Goal: Transaction & Acquisition: Purchase product/service

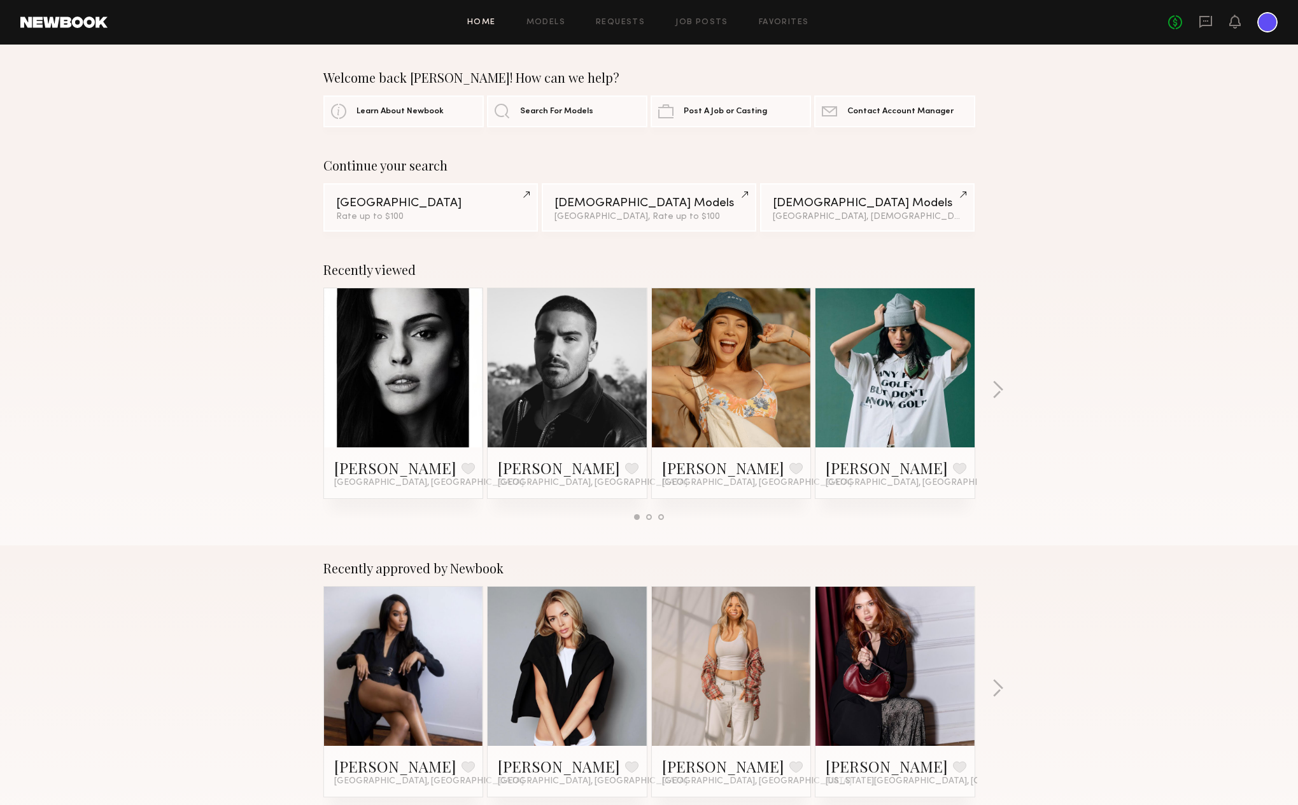
click at [1262, 20] on div at bounding box center [1267, 22] width 20 height 20
click at [1220, 18] on div "No fees up to $5,000" at bounding box center [1222, 22] width 109 height 20
click at [1237, 18] on icon at bounding box center [1235, 21] width 10 height 9
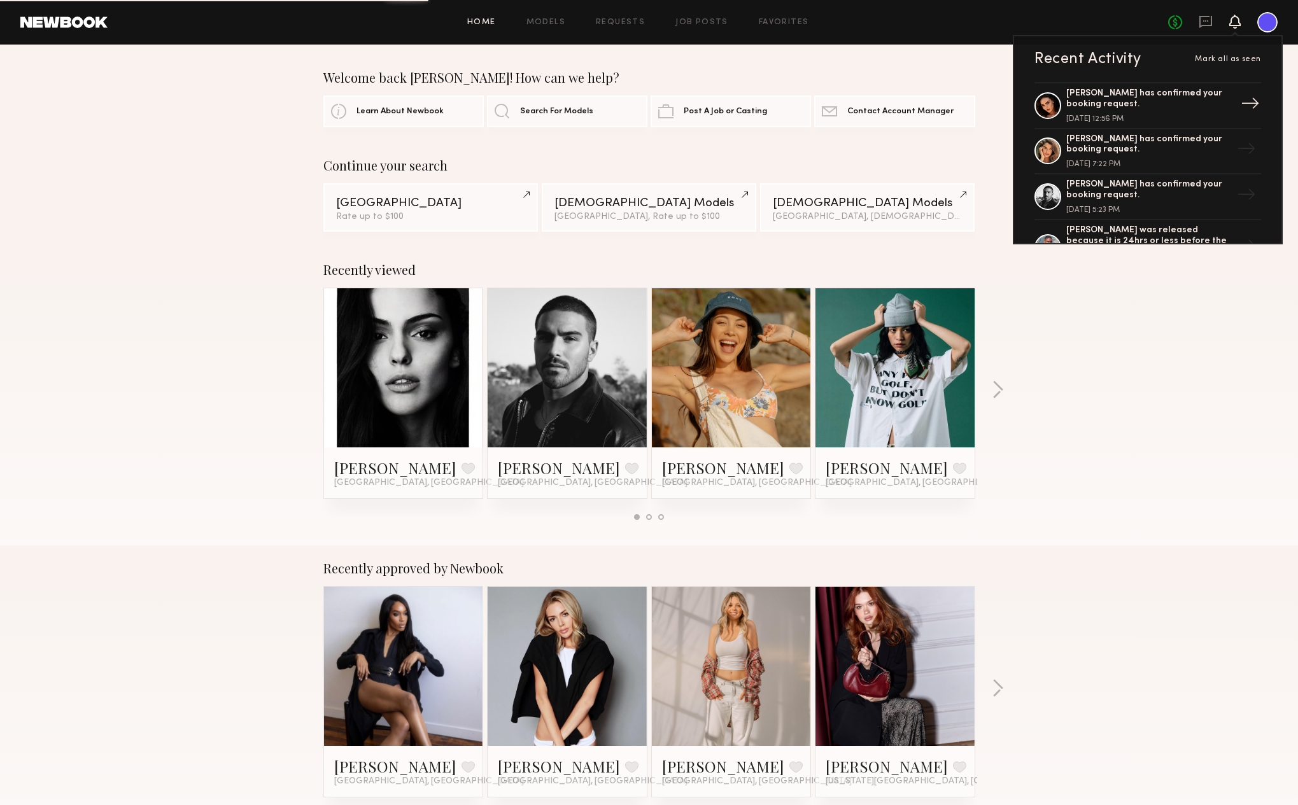
click at [1206, 102] on div "[PERSON_NAME] has confirmed your booking request." at bounding box center [1148, 99] width 165 height 22
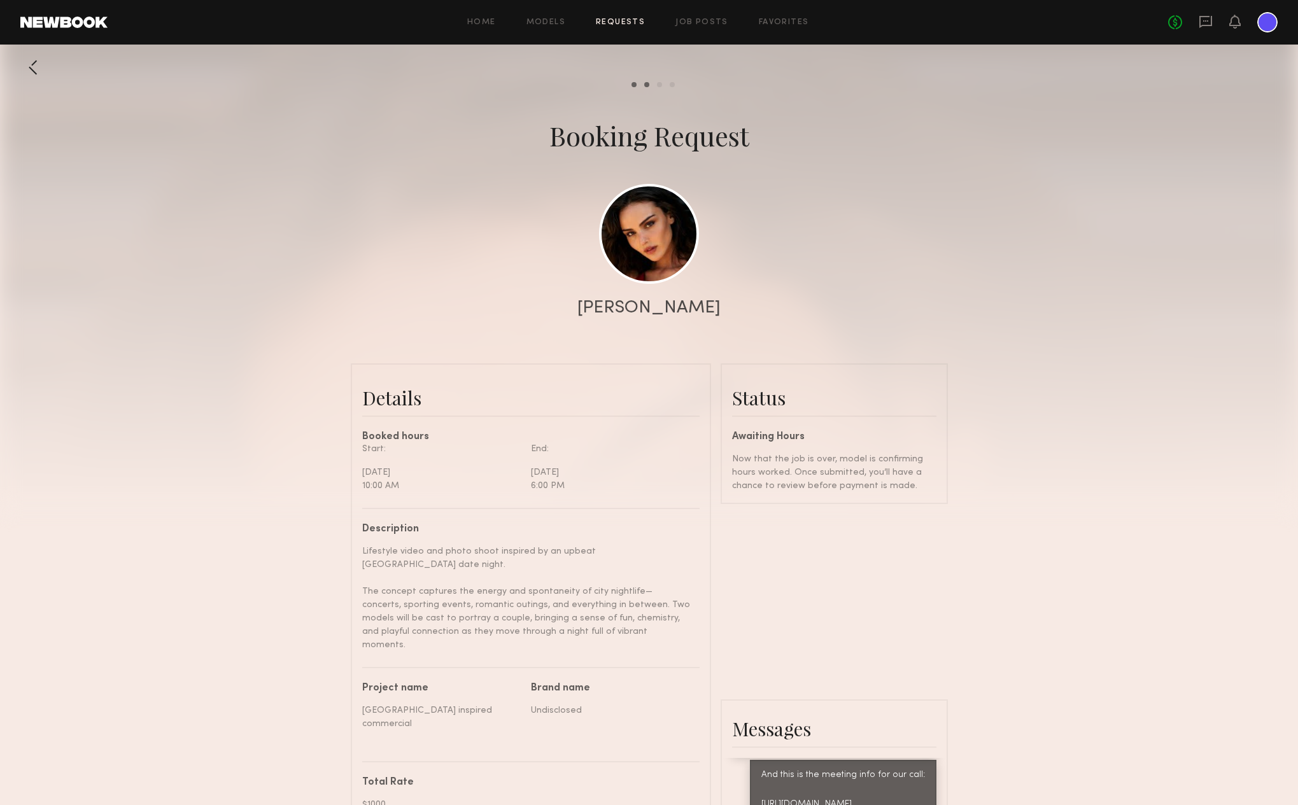
click at [463, 20] on div "Home Models Requests Job Posts Favorites Sign Out" at bounding box center [638, 22] width 1060 height 8
click at [478, 20] on link "Home" at bounding box center [481, 22] width 29 height 8
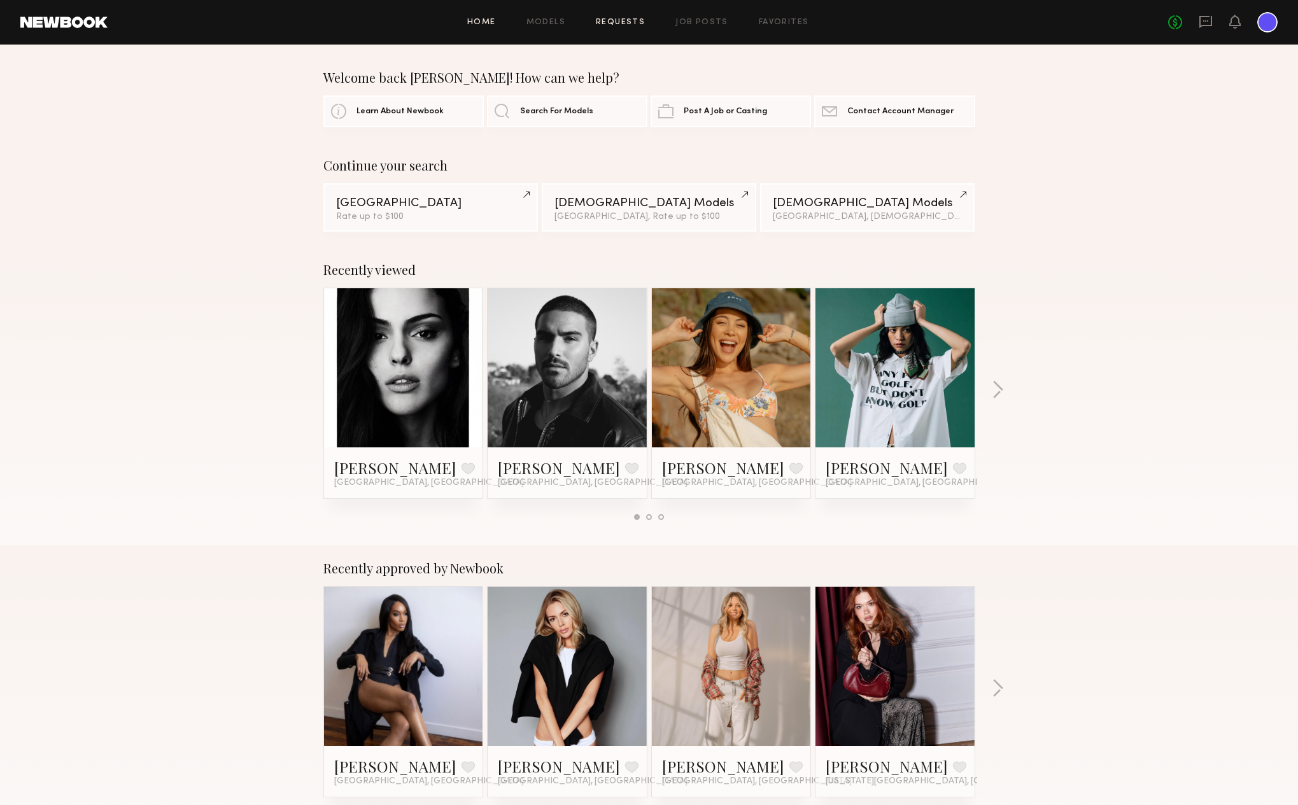
click at [635, 20] on link "Requests" at bounding box center [620, 22] width 49 height 8
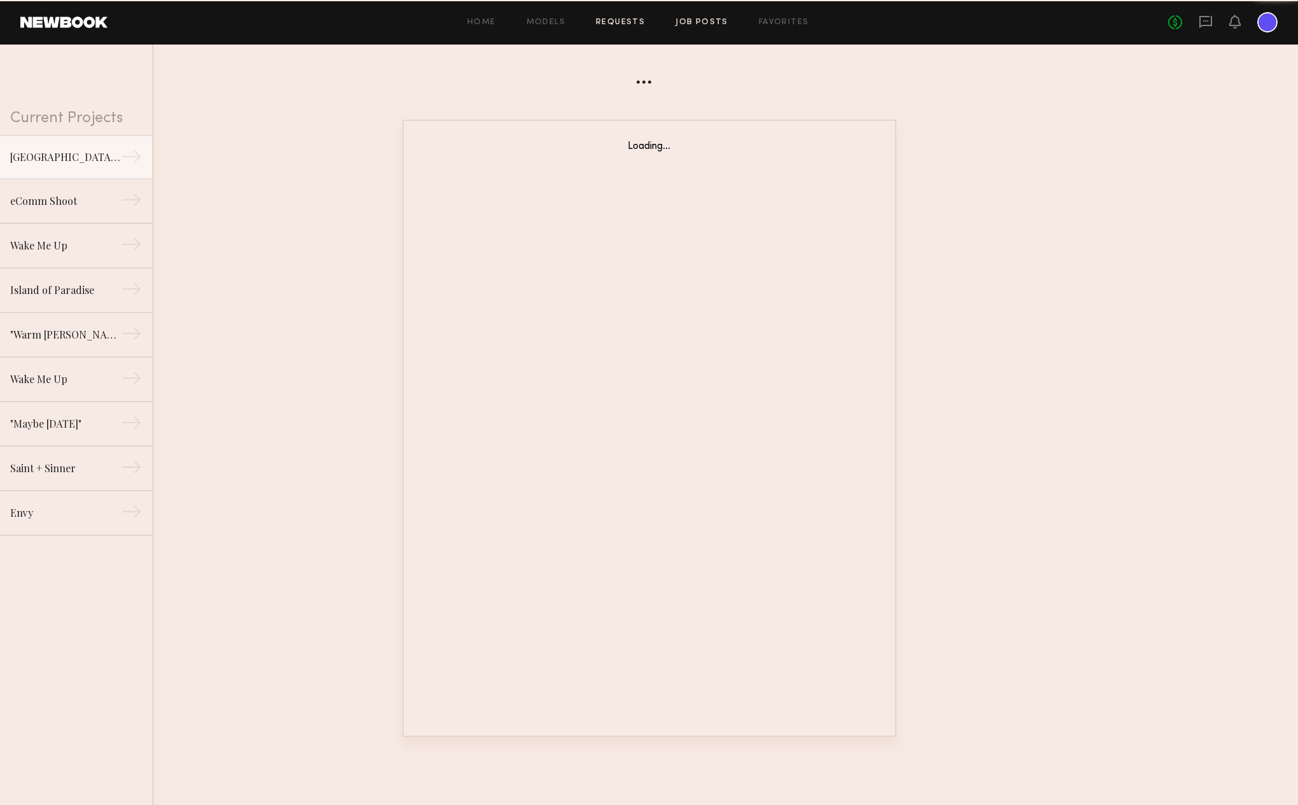
click at [695, 26] on link "Job Posts" at bounding box center [701, 22] width 53 height 8
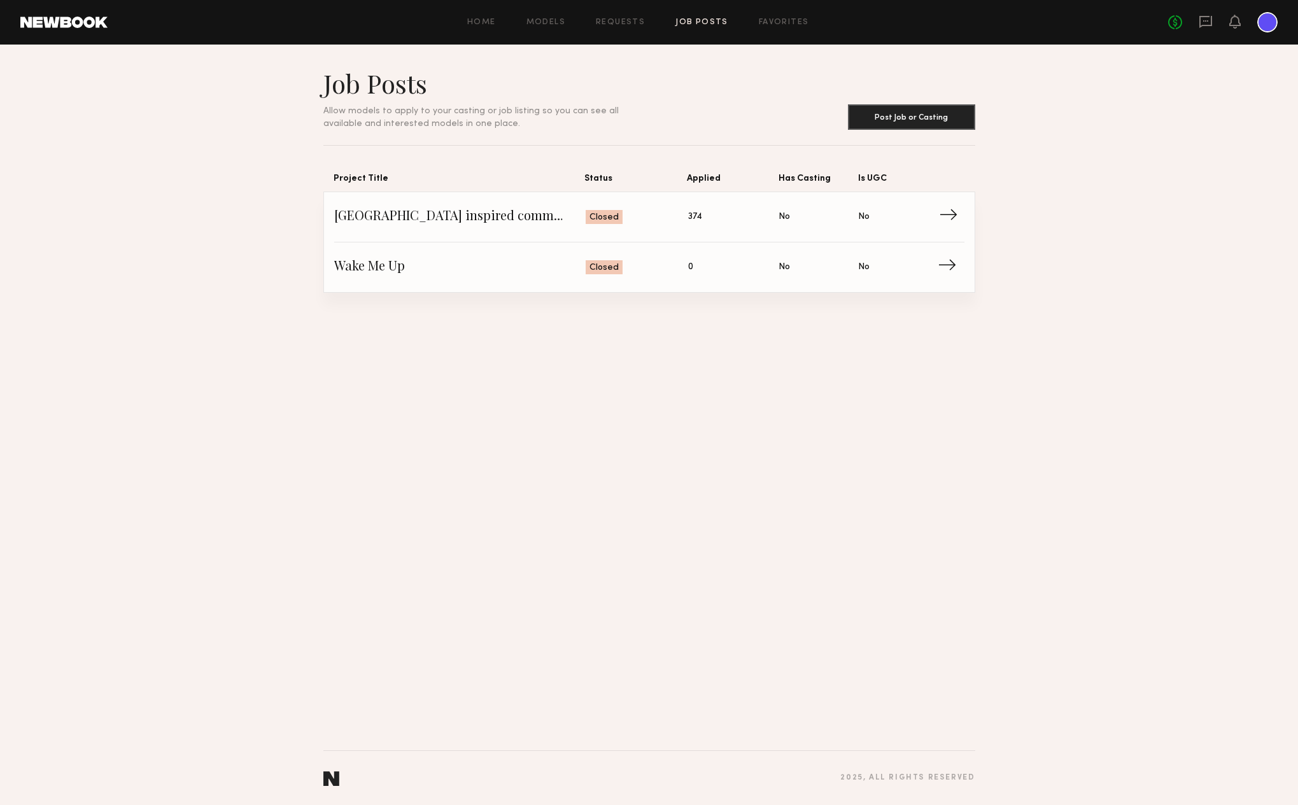
click at [944, 214] on span "→" at bounding box center [952, 216] width 26 height 19
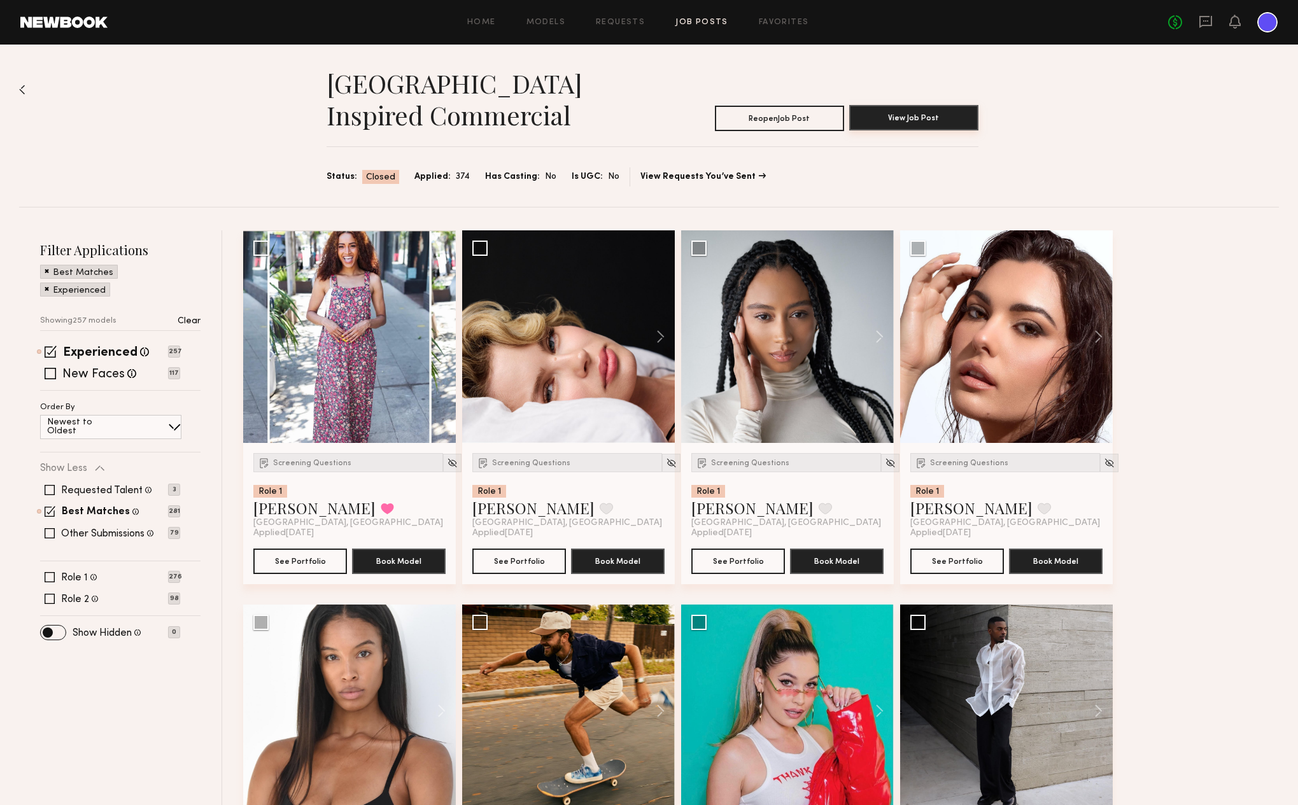
click at [926, 129] on button "View Job Post" at bounding box center [913, 117] width 129 height 25
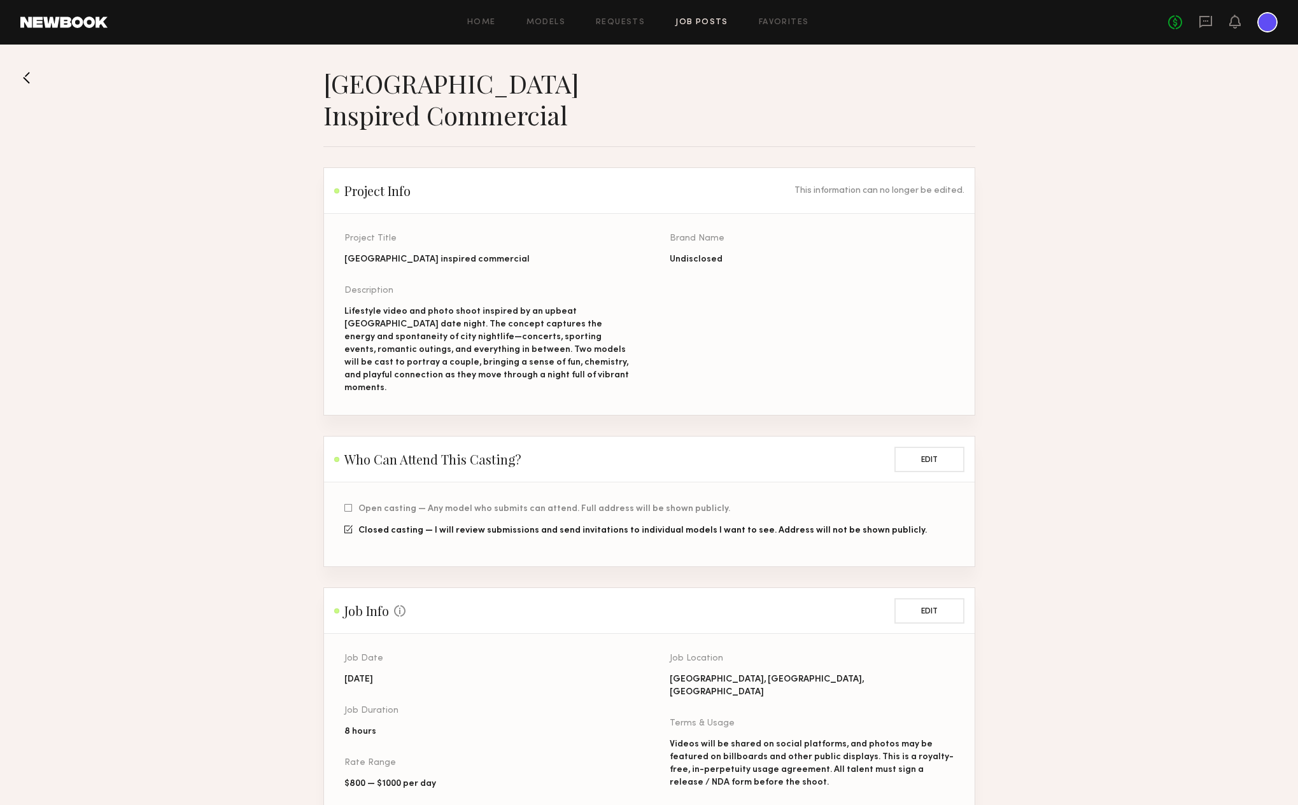
click at [594, 18] on div "Home Models Requests Job Posts Favorites Sign Out" at bounding box center [638, 22] width 1060 height 8
click at [617, 20] on link "Requests" at bounding box center [620, 22] width 49 height 8
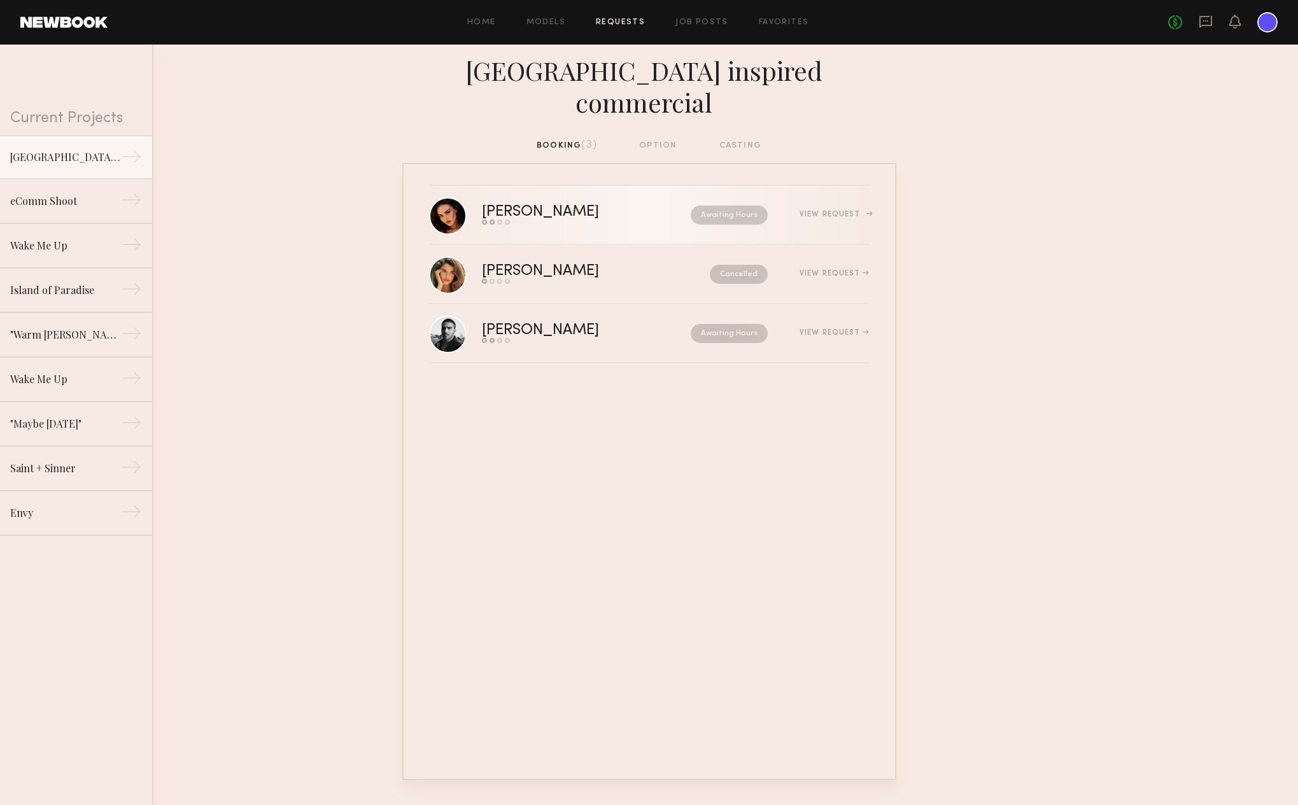
click at [834, 205] on div "[PERSON_NAME] Send request Model response Review hours worked Pay model Awaitin…" at bounding box center [676, 215] width 388 height 20
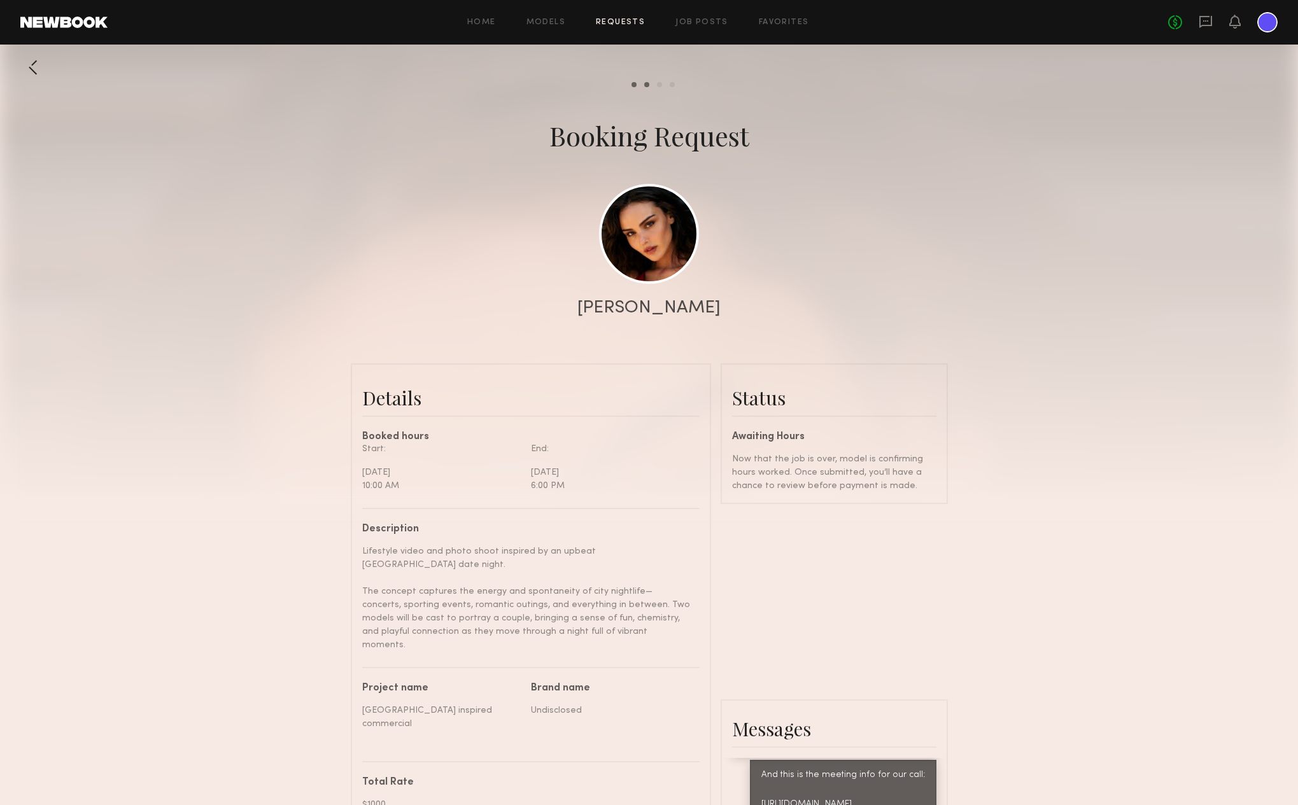
click at [28, 68] on div at bounding box center [32, 67] width 25 height 25
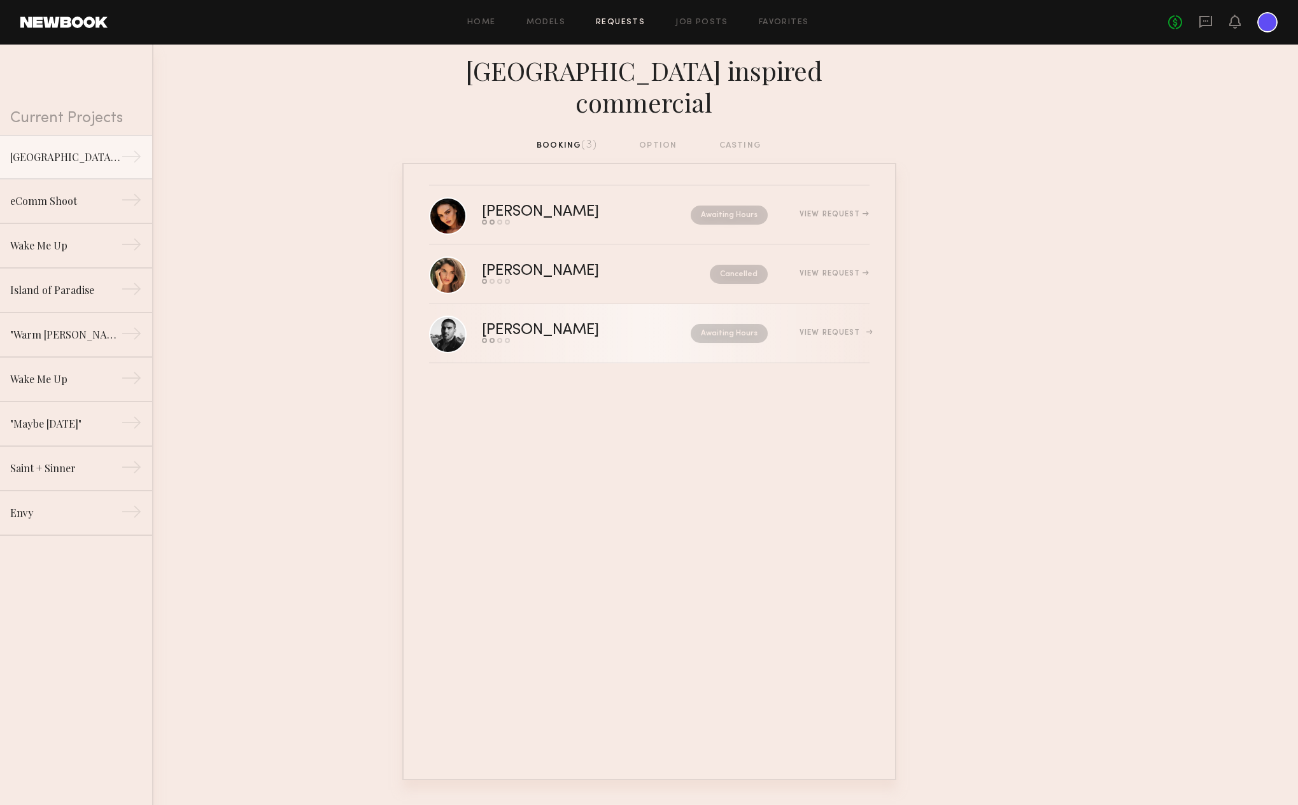
click at [733, 324] on nb-request-status "Awaiting Hours" at bounding box center [729, 333] width 77 height 19
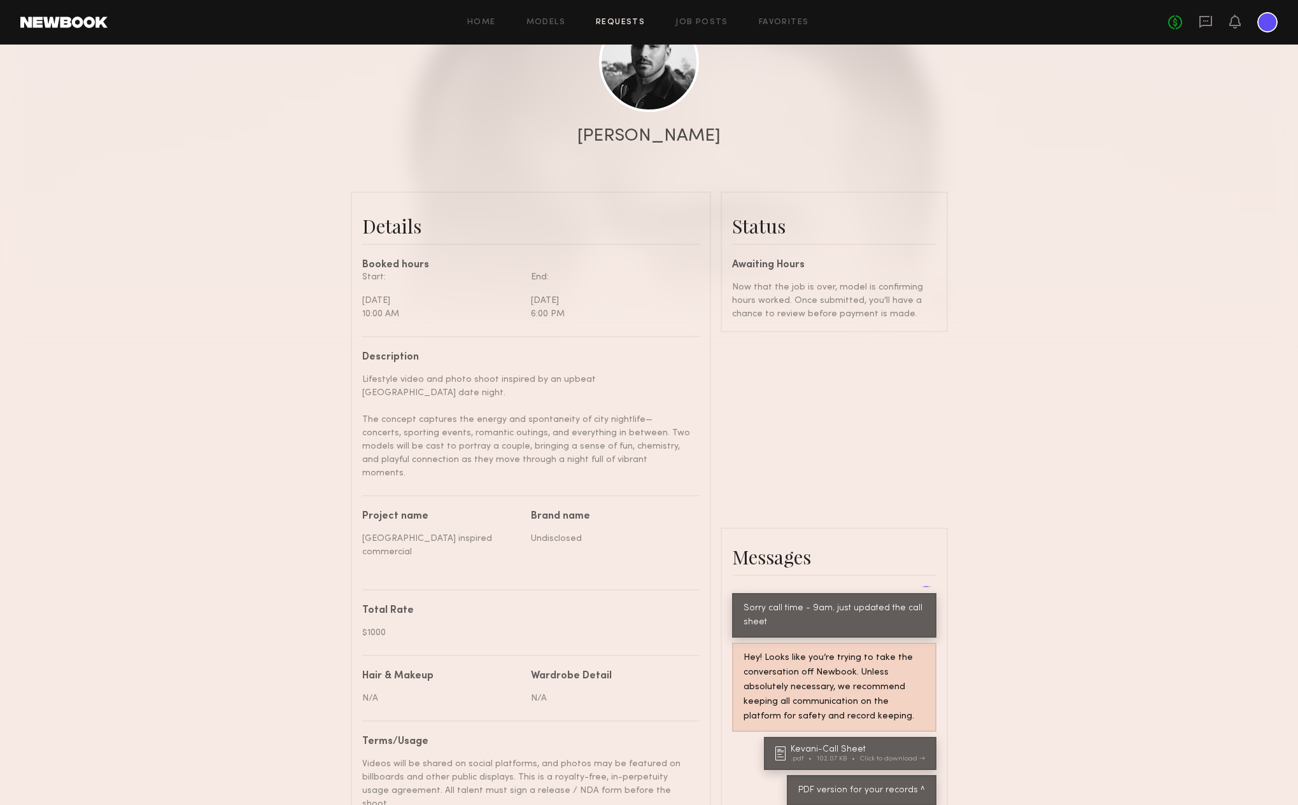
scroll to position [119, 0]
click at [1273, 29] on div at bounding box center [1267, 22] width 20 height 20
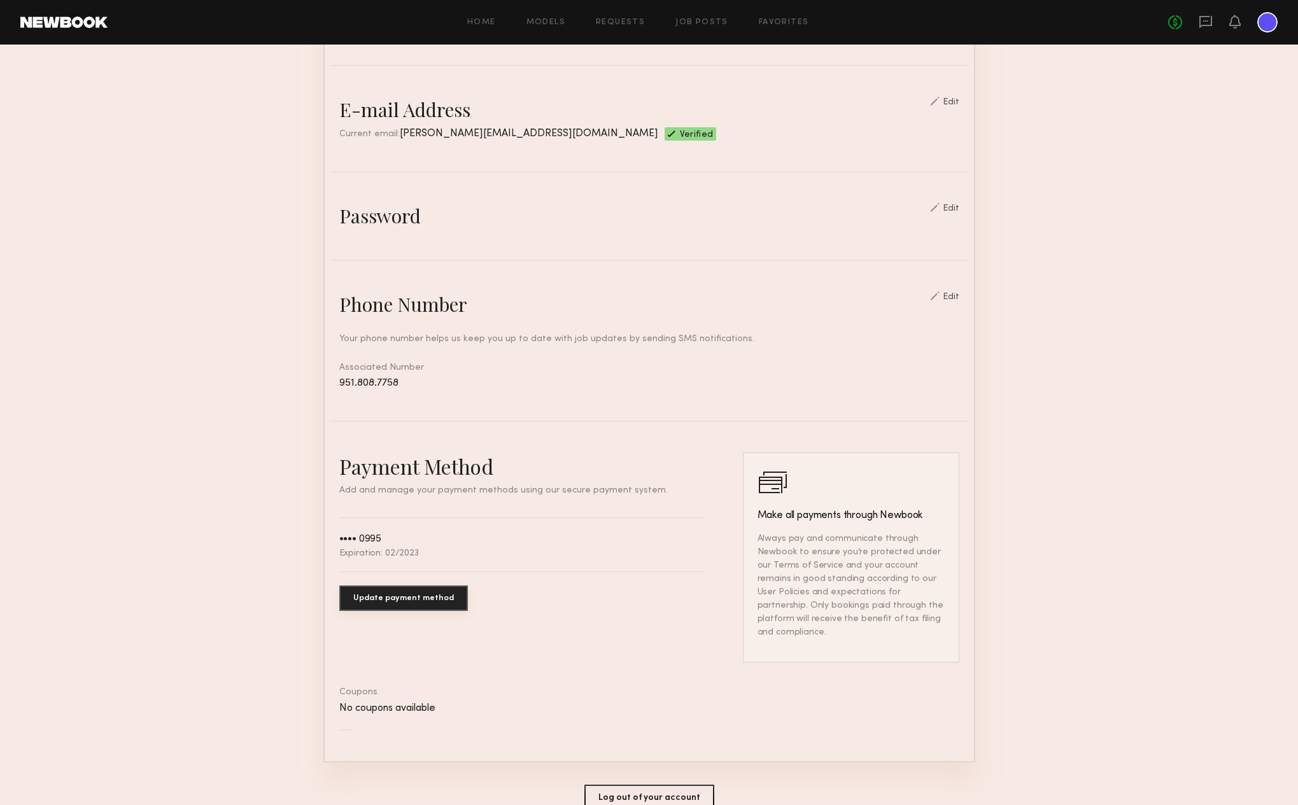
scroll to position [335, 0]
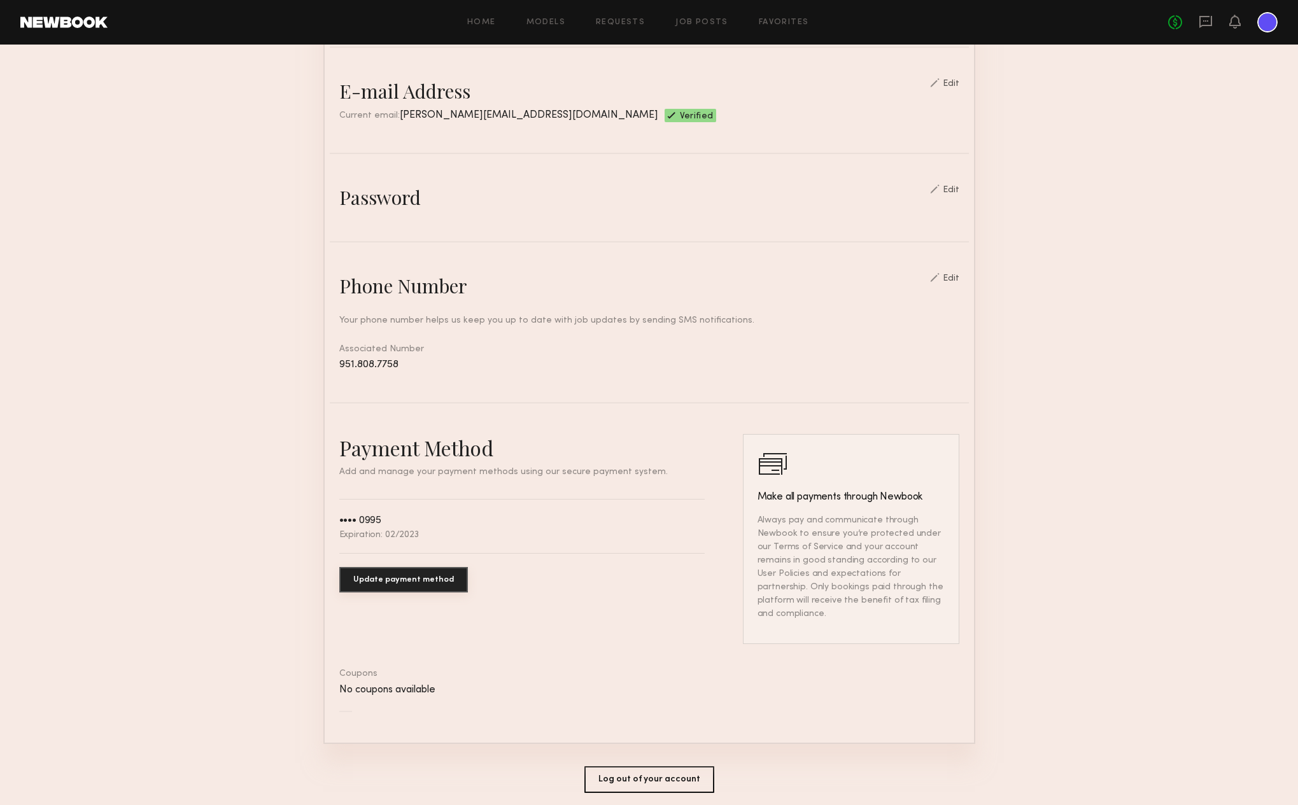
click at [392, 579] on button "Update payment method" at bounding box center [403, 579] width 129 height 25
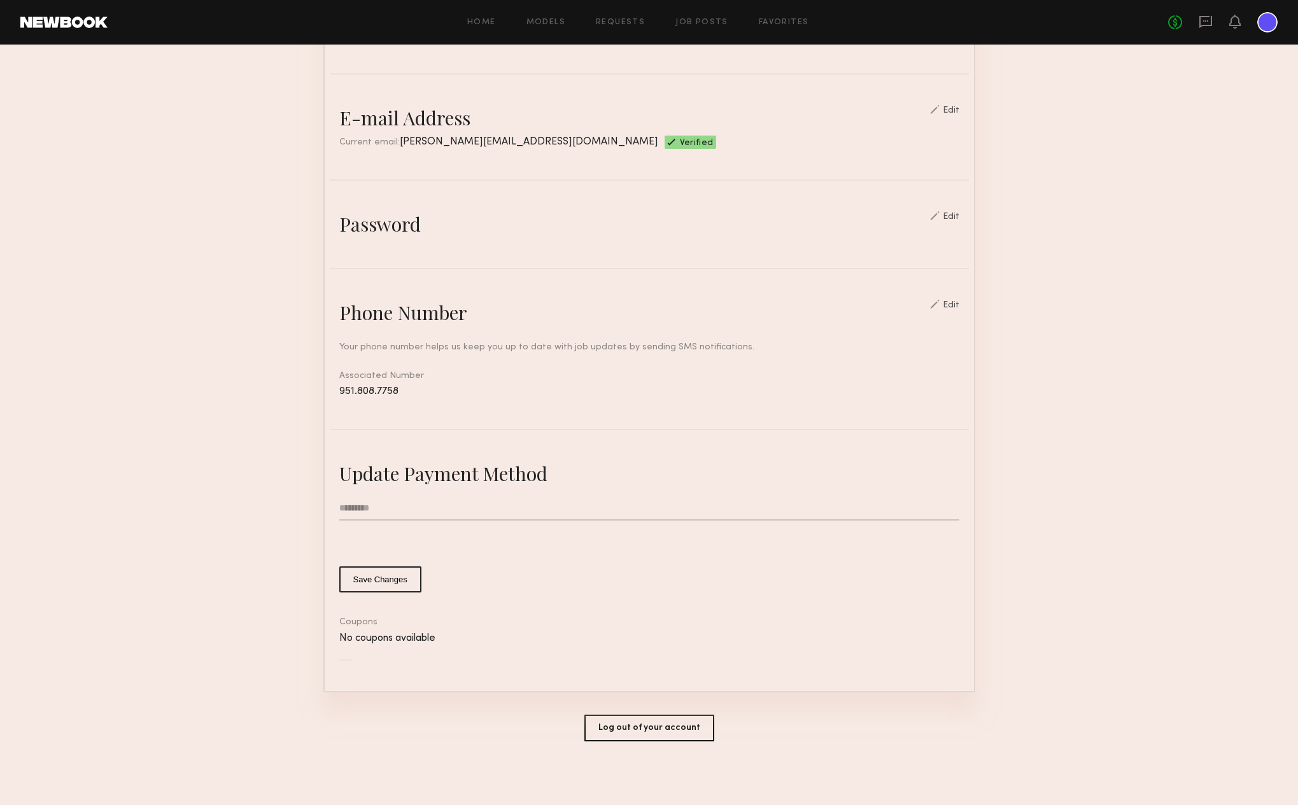
scroll to position [309, 0]
type input "**********"
click at [613, 554] on form "**********" at bounding box center [649, 544] width 620 height 96
click at [363, 580] on button "Save Changes" at bounding box center [380, 579] width 82 height 26
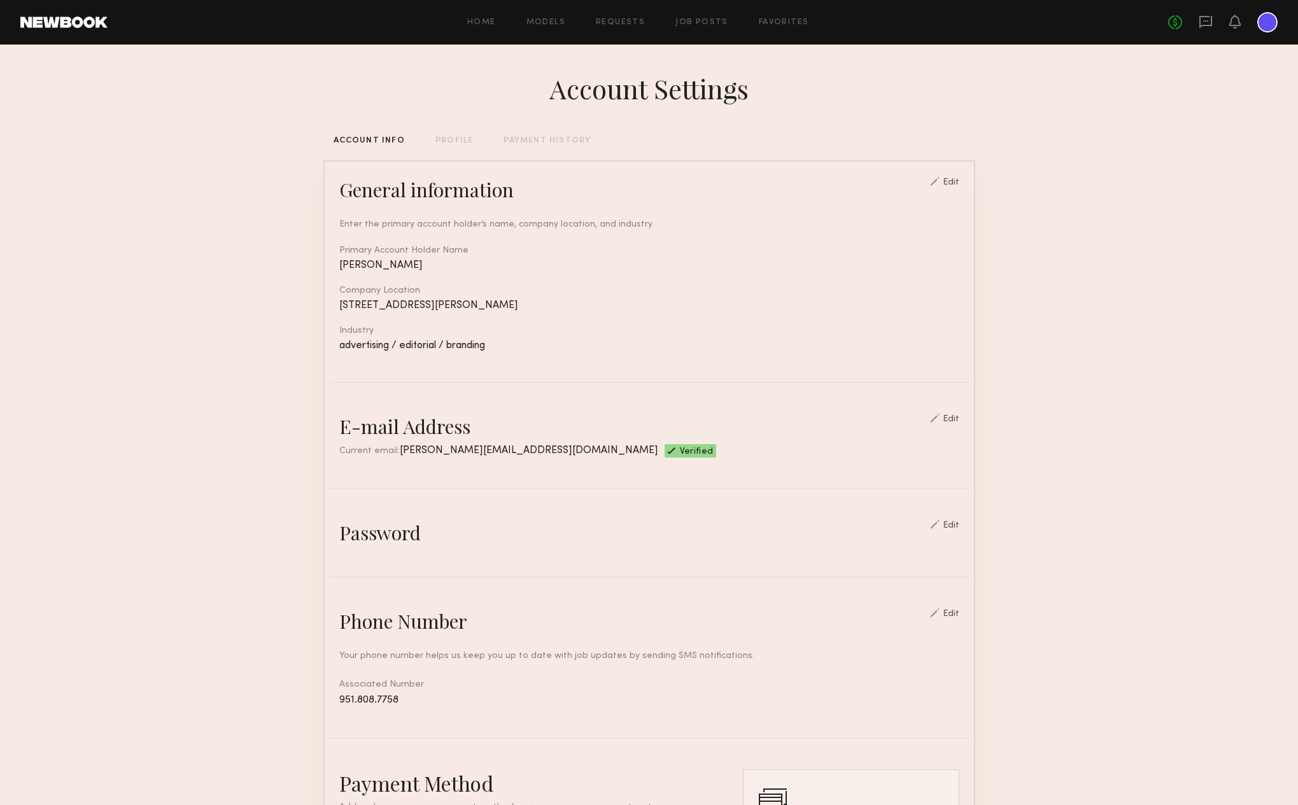
scroll to position [0, 0]
click at [629, 24] on link "Requests" at bounding box center [620, 22] width 49 height 8
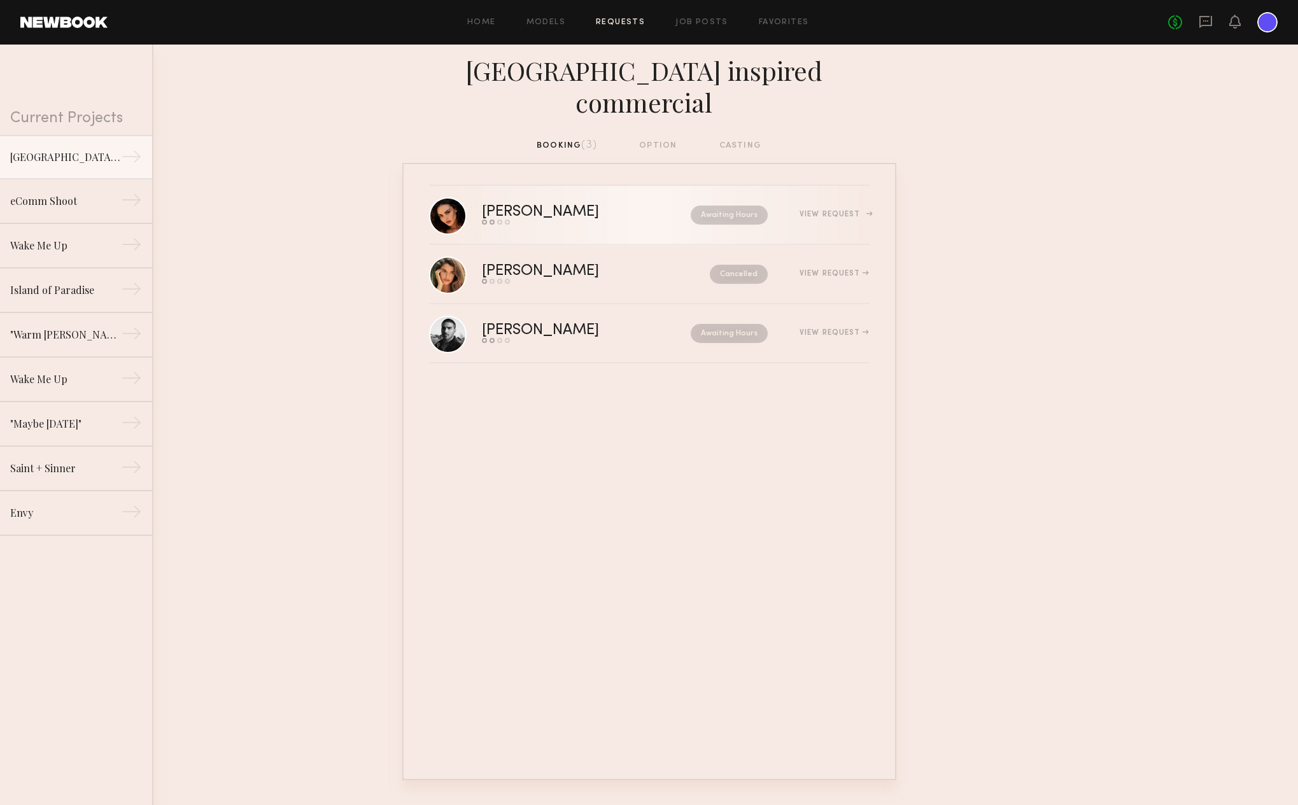
click at [682, 206] on div "Awaiting Hours" at bounding box center [706, 215] width 123 height 19
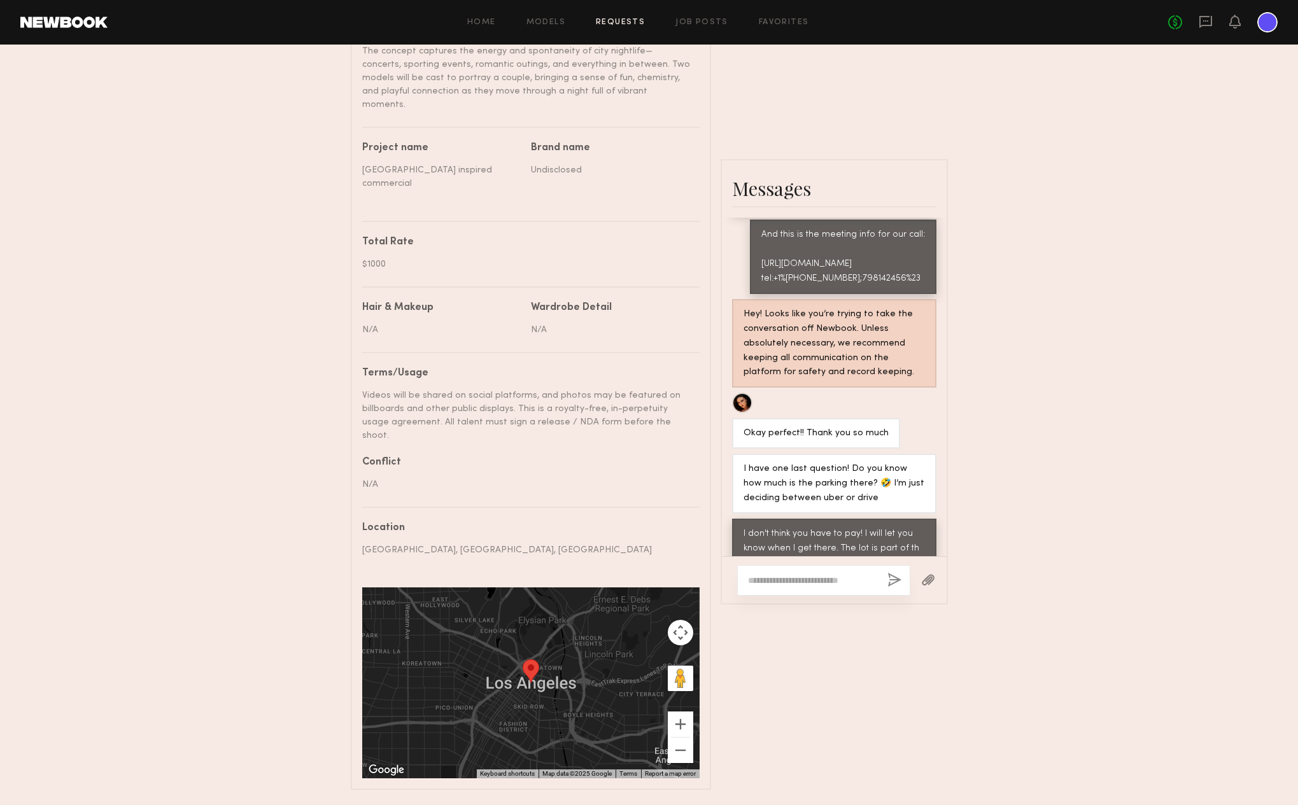
scroll to position [533, 0]
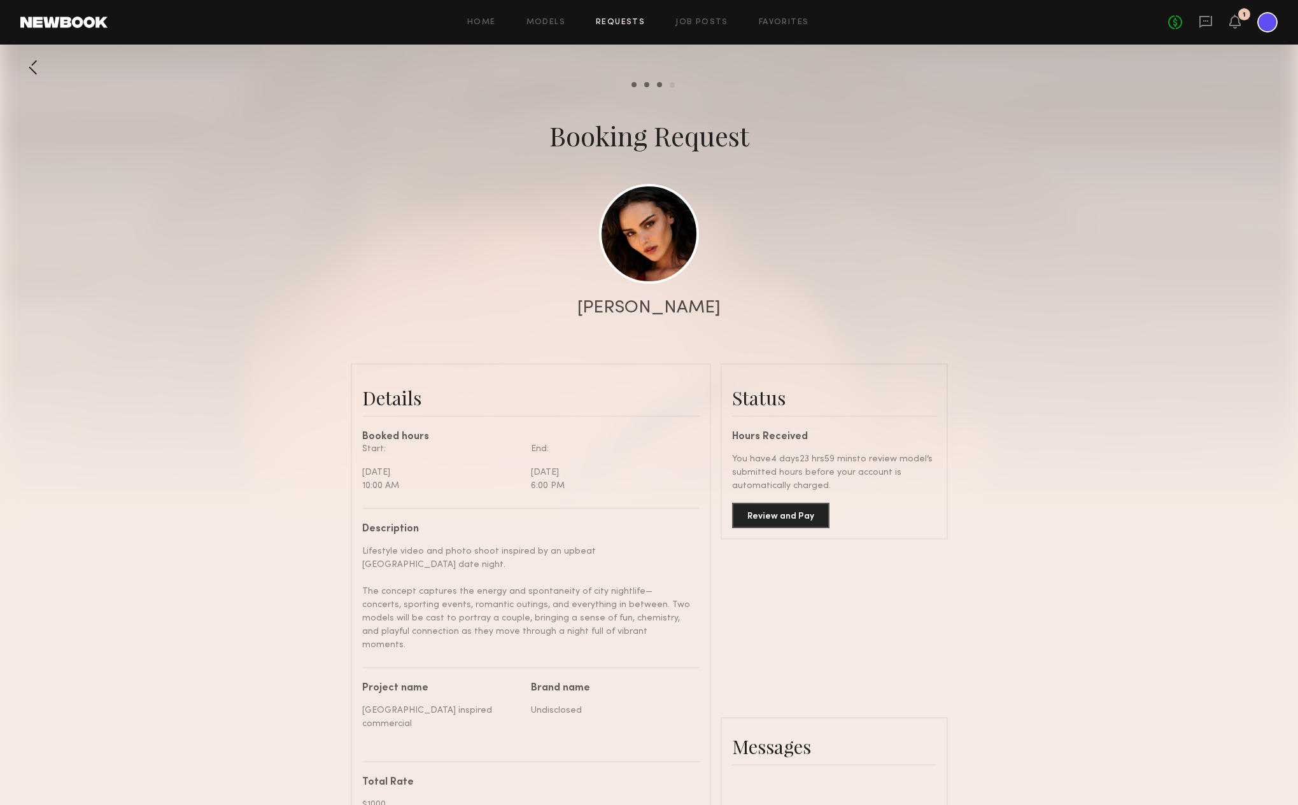
scroll to position [533, 0]
click at [775, 519] on button "Review and Pay" at bounding box center [780, 514] width 97 height 25
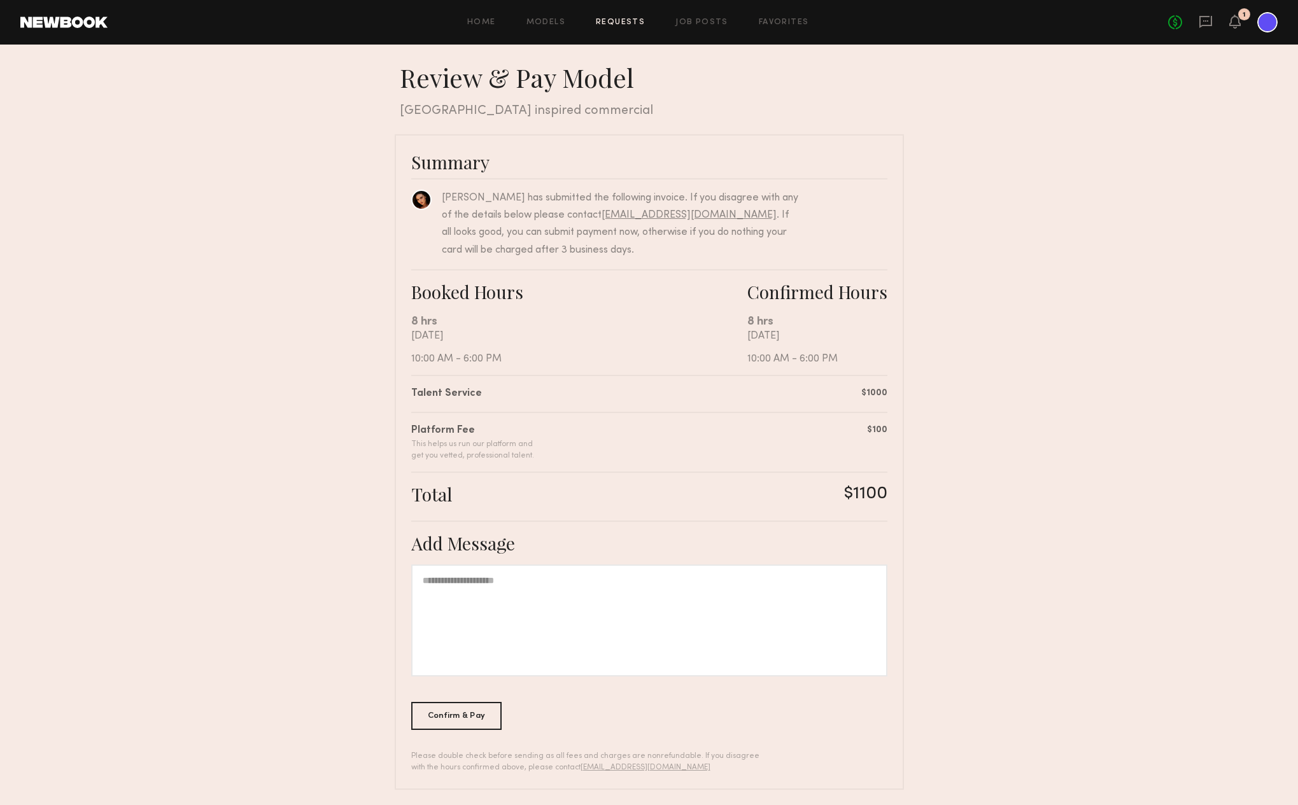
scroll to position [3, 0]
click at [647, 629] on div at bounding box center [649, 621] width 476 height 112
click at [454, 713] on div "Confirm & Pay" at bounding box center [456, 715] width 91 height 28
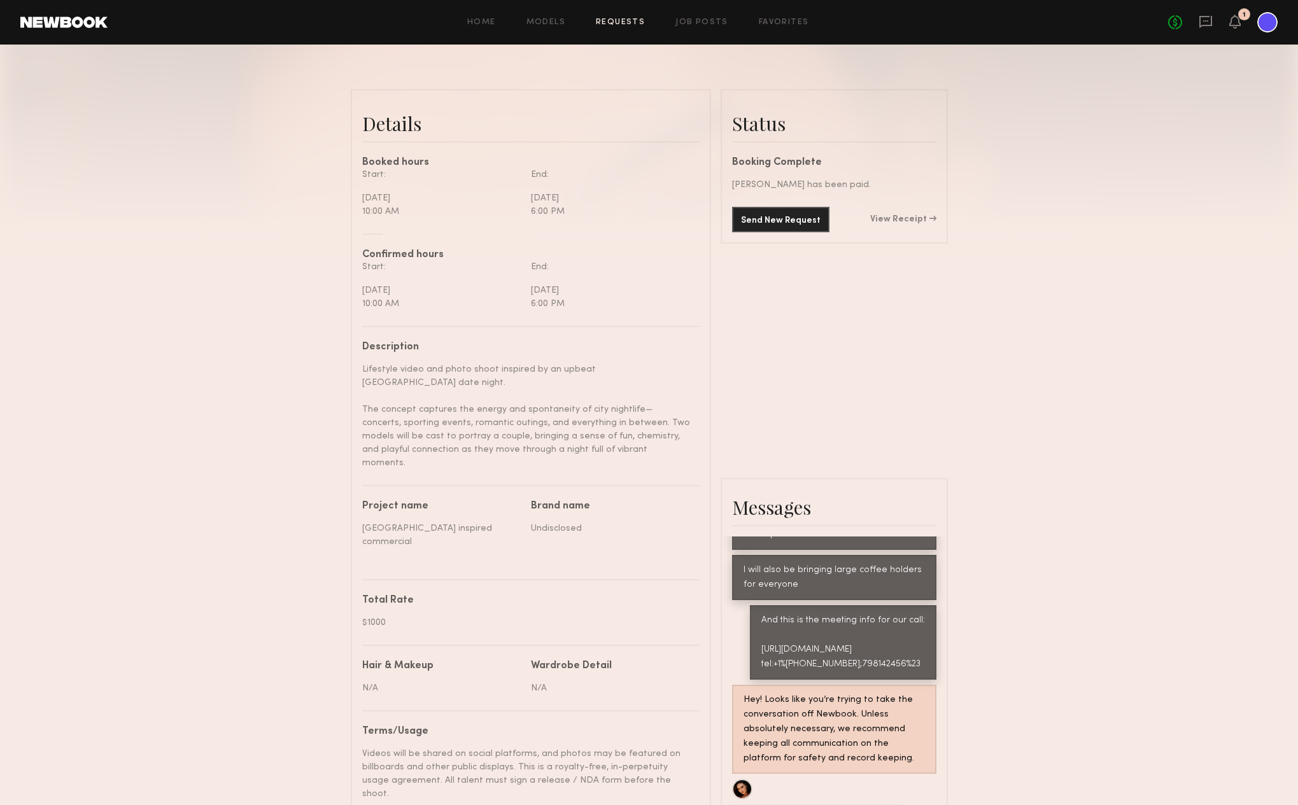
scroll to position [275, 0]
click at [907, 214] on link "View Receipt" at bounding box center [903, 218] width 66 height 9
